Goal: Transaction & Acquisition: Purchase product/service

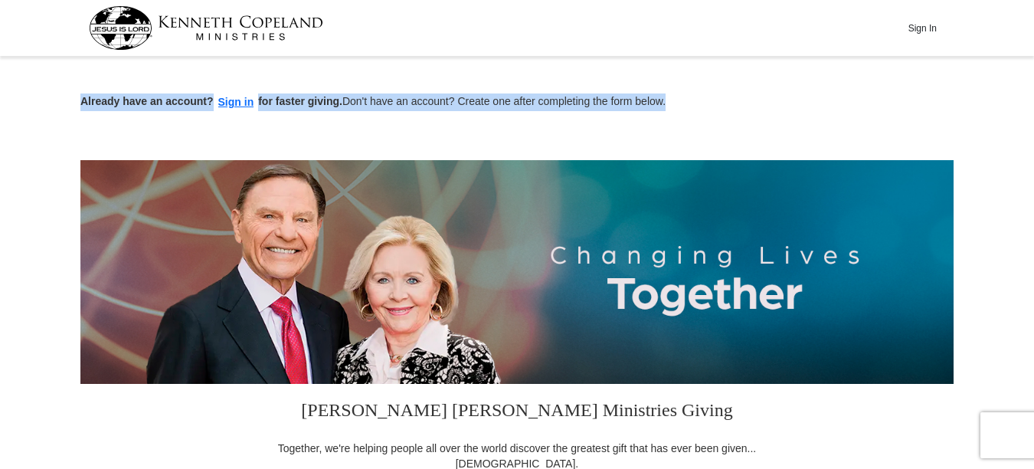
drag, startPoint x: 1032, startPoint y: 41, endPoint x: 1039, endPoint y: 100, distance: 60.1
drag, startPoint x: 1039, startPoint y: 100, endPoint x: 864, endPoint y: 106, distance: 174.7
click at [864, 106] on p "Already have an account? Sign in for faster giving. Don't have an account? Crea…" at bounding box center [516, 102] width 873 height 18
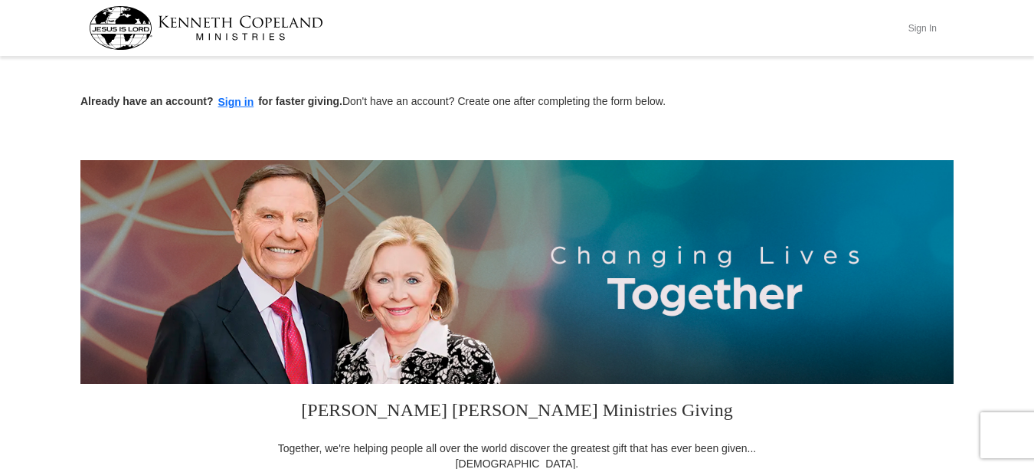
click at [917, 24] on button "Sign In" at bounding box center [922, 28] width 46 height 24
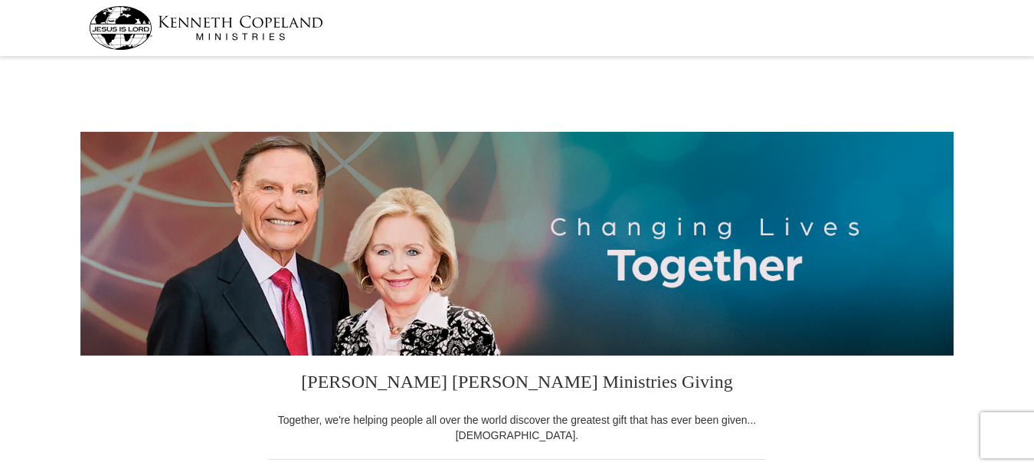
select select "RI"
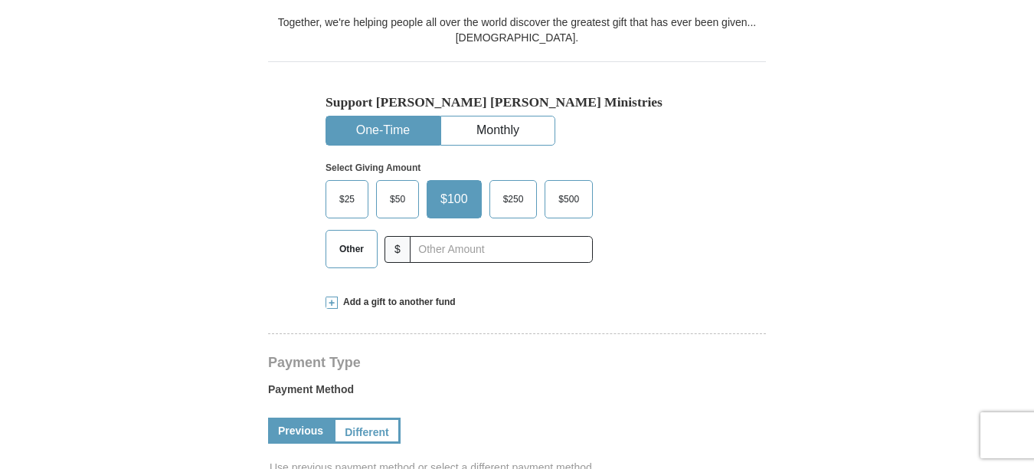
scroll to position [504, 0]
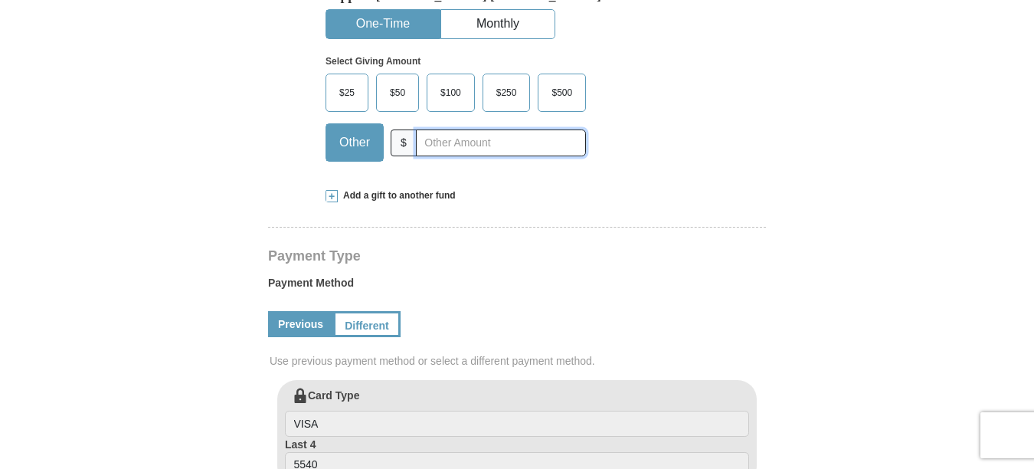
click at [421, 141] on input "text" at bounding box center [501, 142] width 170 height 27
type input "40"
drag, startPoint x: 1033, startPoint y: 139, endPoint x: 1035, endPoint y: 155, distance: 16.2
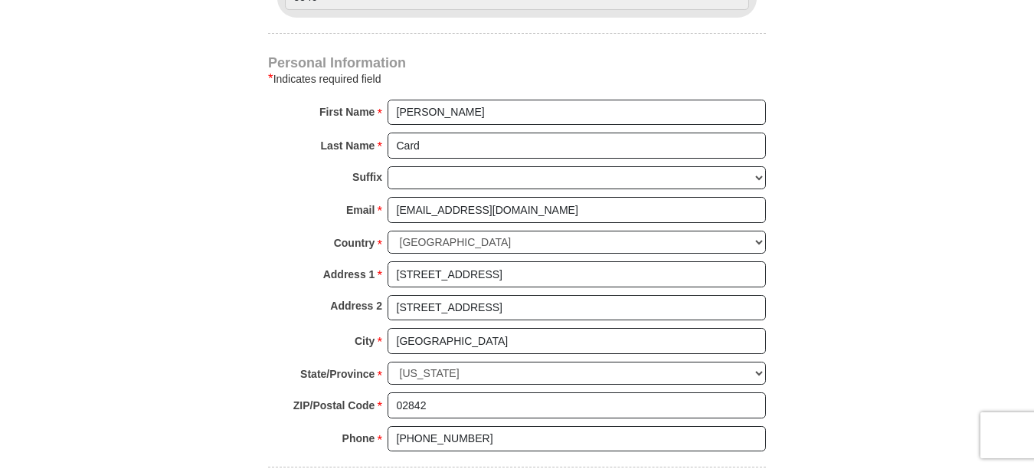
scroll to position [994, 0]
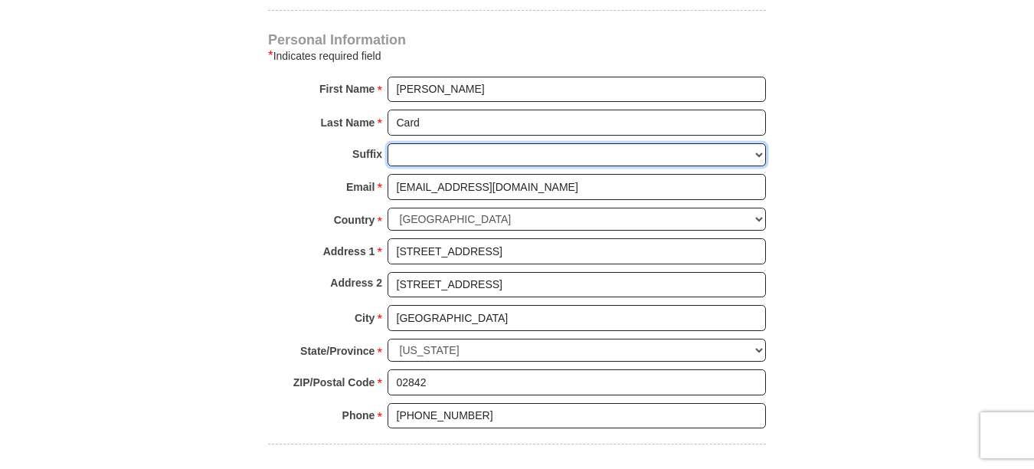
click at [756, 154] on select "Jr Sr I II III IV V VI" at bounding box center [576, 155] width 378 height 24
select select "Jr"
click at [387, 143] on select "Jr Sr I II III IV V VI" at bounding box center [576, 155] width 378 height 24
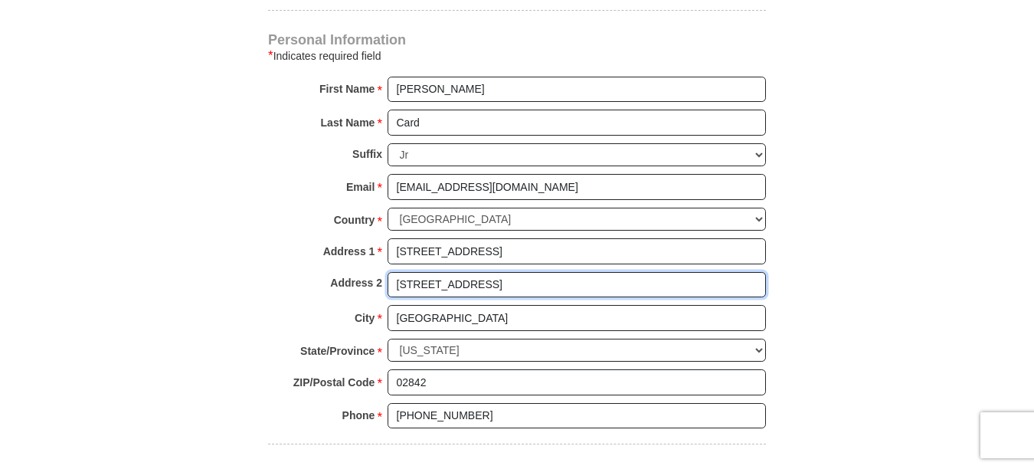
click at [475, 285] on input "29 Maple Ave." at bounding box center [576, 285] width 378 height 26
type input "2"
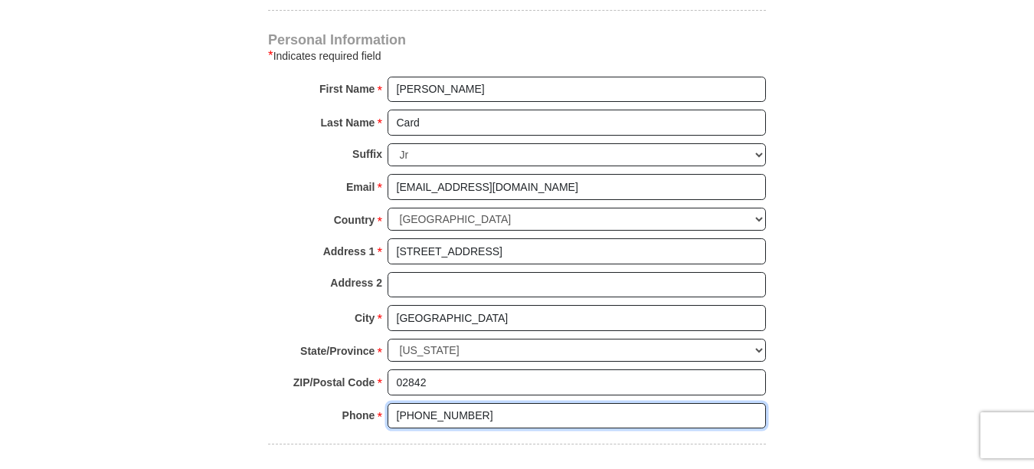
click at [479, 417] on input "(401) 849-3646" at bounding box center [576, 416] width 378 height 26
type input "(401) 324-5760"
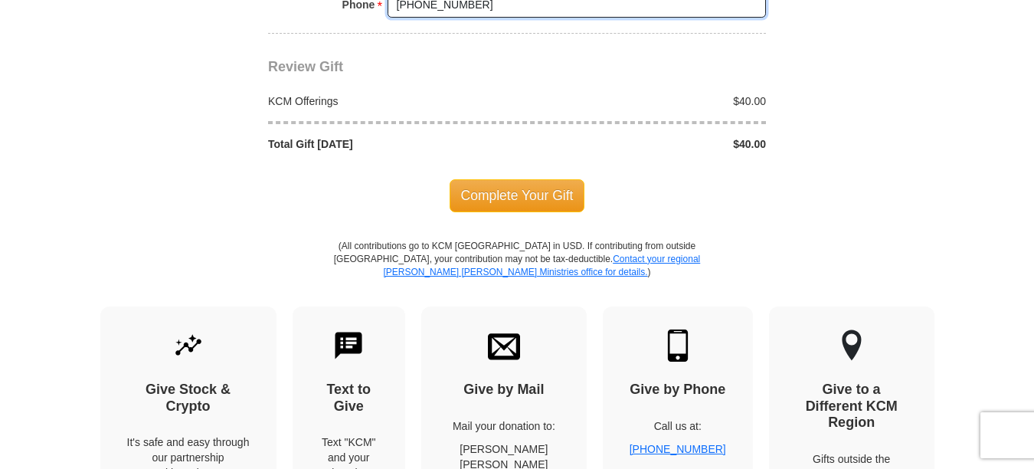
scroll to position [1408, 0]
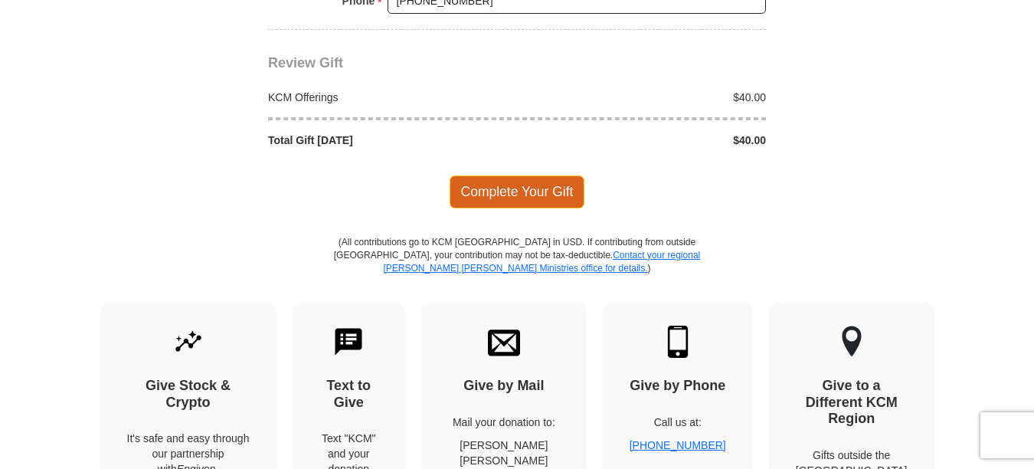
click at [521, 192] on span "Complete Your Gift" at bounding box center [517, 191] width 136 height 32
